Goal: Information Seeking & Learning: Learn about a topic

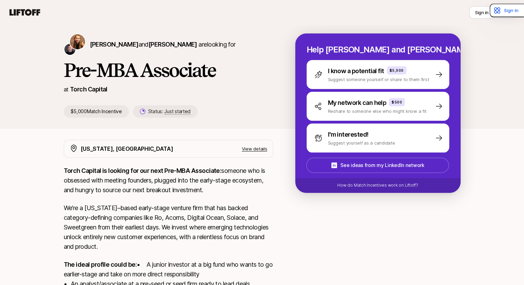
scroll to position [17, 0]
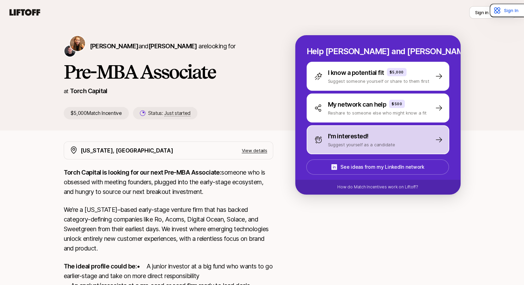
click at [360, 135] on p "I'm interested!" at bounding box center [348, 136] width 41 height 10
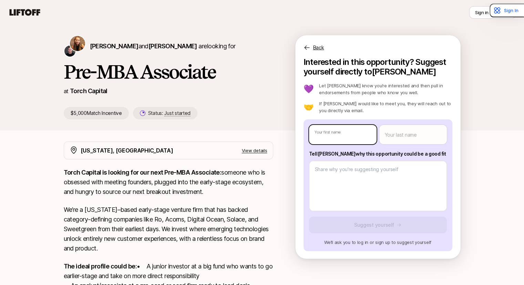
click at [360, 135] on body "New to Liftoff? See how it works Sign in or Sign up Sign in or Sign up [PERSON_…" at bounding box center [262, 125] width 524 height 285
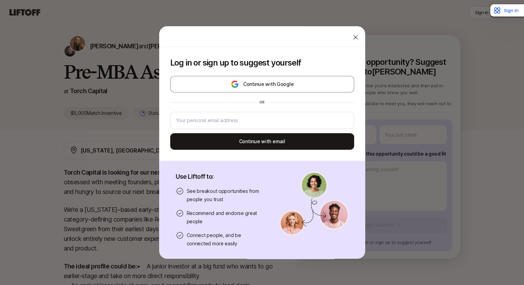
click at [352, 36] on icon at bounding box center [355, 37] width 7 height 7
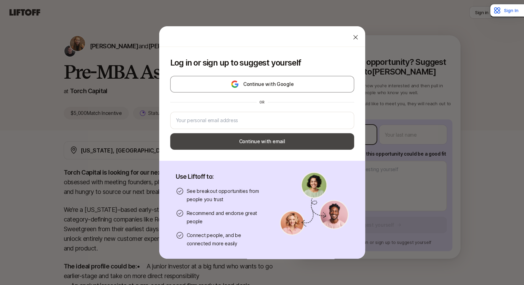
click at [347, 134] on body "New to Liftoff? See how it works Sign in or Sign up Sign in or Sign up [PERSON_…" at bounding box center [262, 125] width 524 height 285
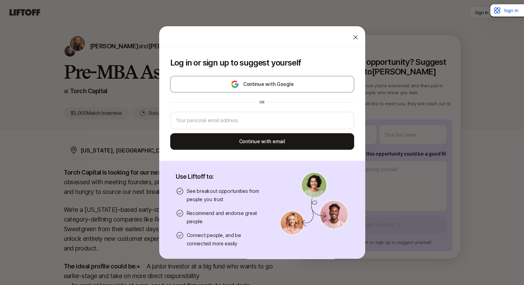
click at [352, 34] on icon at bounding box center [355, 37] width 7 height 7
type textarea "x"
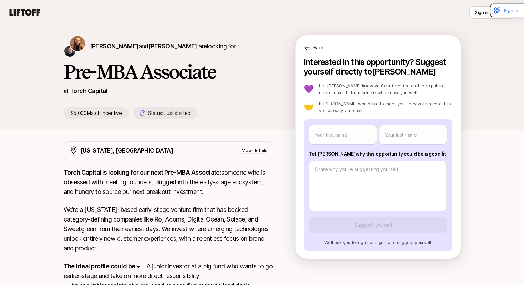
click at [236, 209] on p "We’re a [US_STATE]–based early-stage venture firm that has backed category-defi…" at bounding box center [168, 229] width 209 height 48
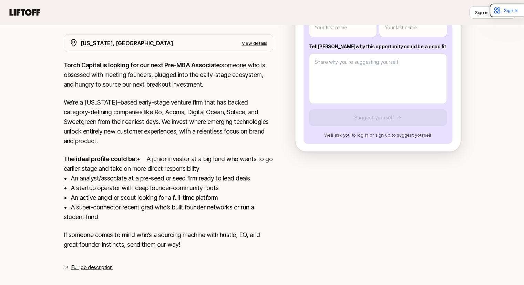
scroll to position [0, 0]
